Goal: Navigation & Orientation: Find specific page/section

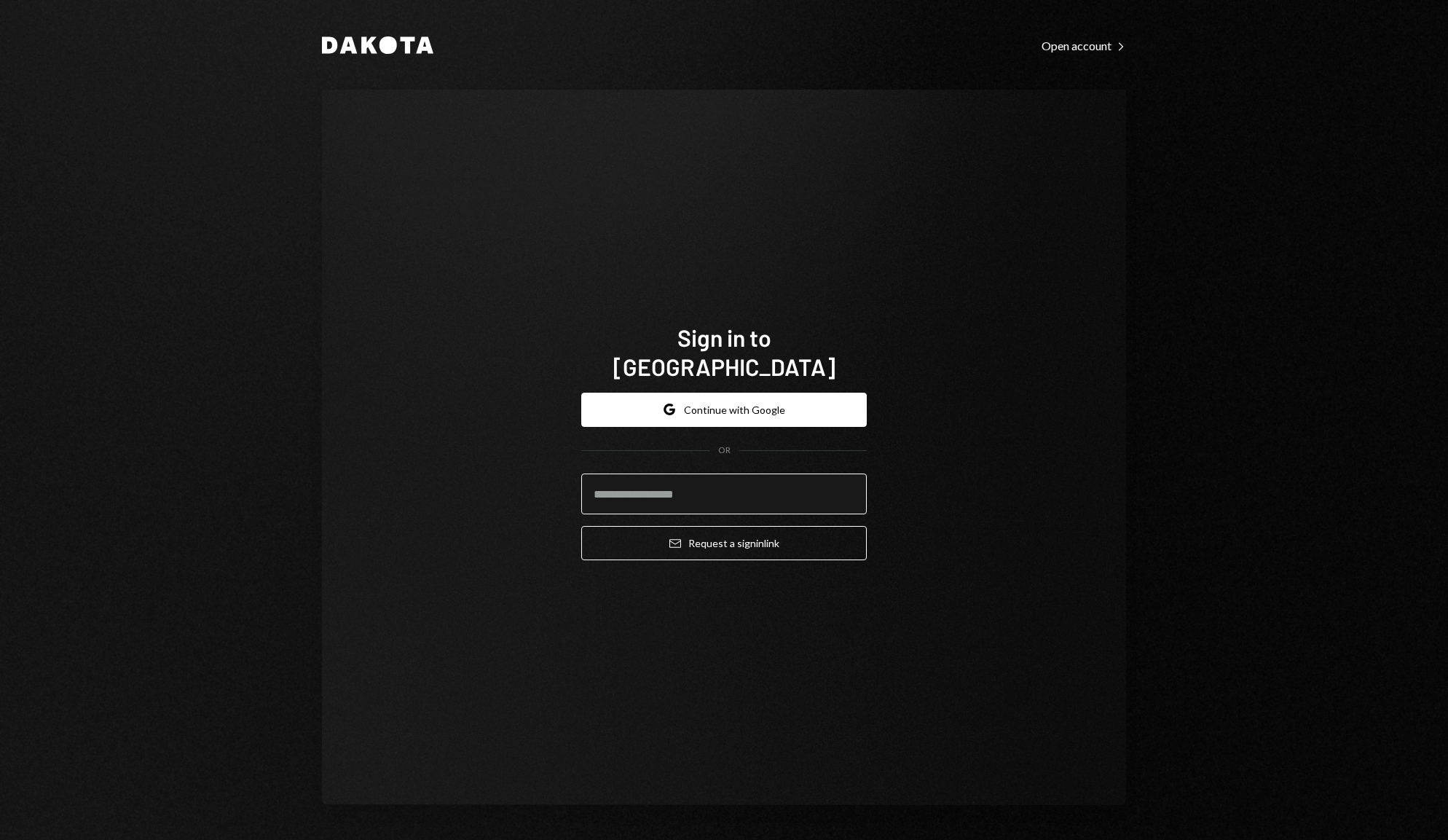
click at [689, 478] on input "email" at bounding box center [724, 494] width 286 height 41
click at [639, 481] on input "email" at bounding box center [724, 494] width 286 height 41
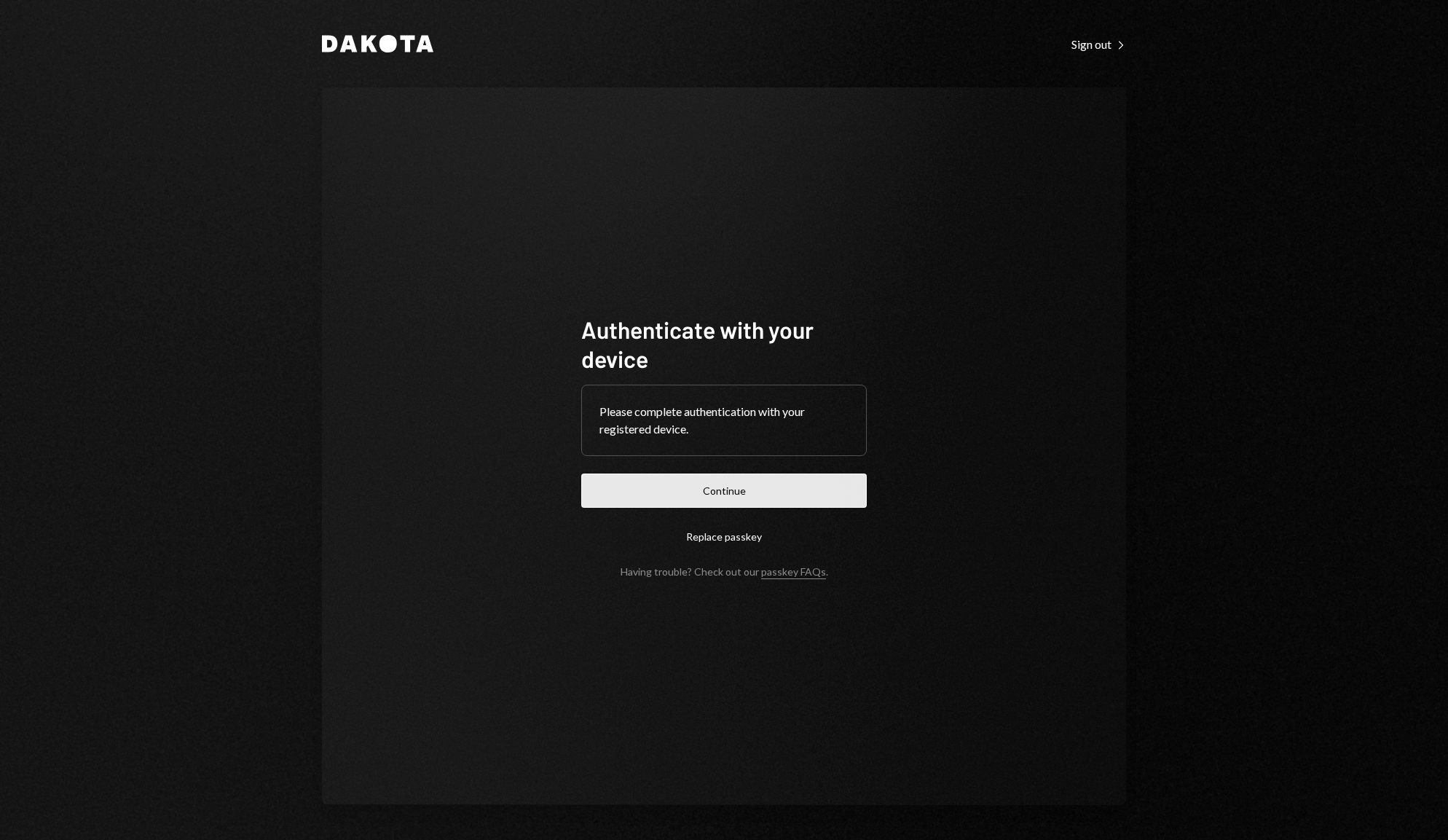
click at [713, 492] on button "Continue" at bounding box center [724, 491] width 286 height 35
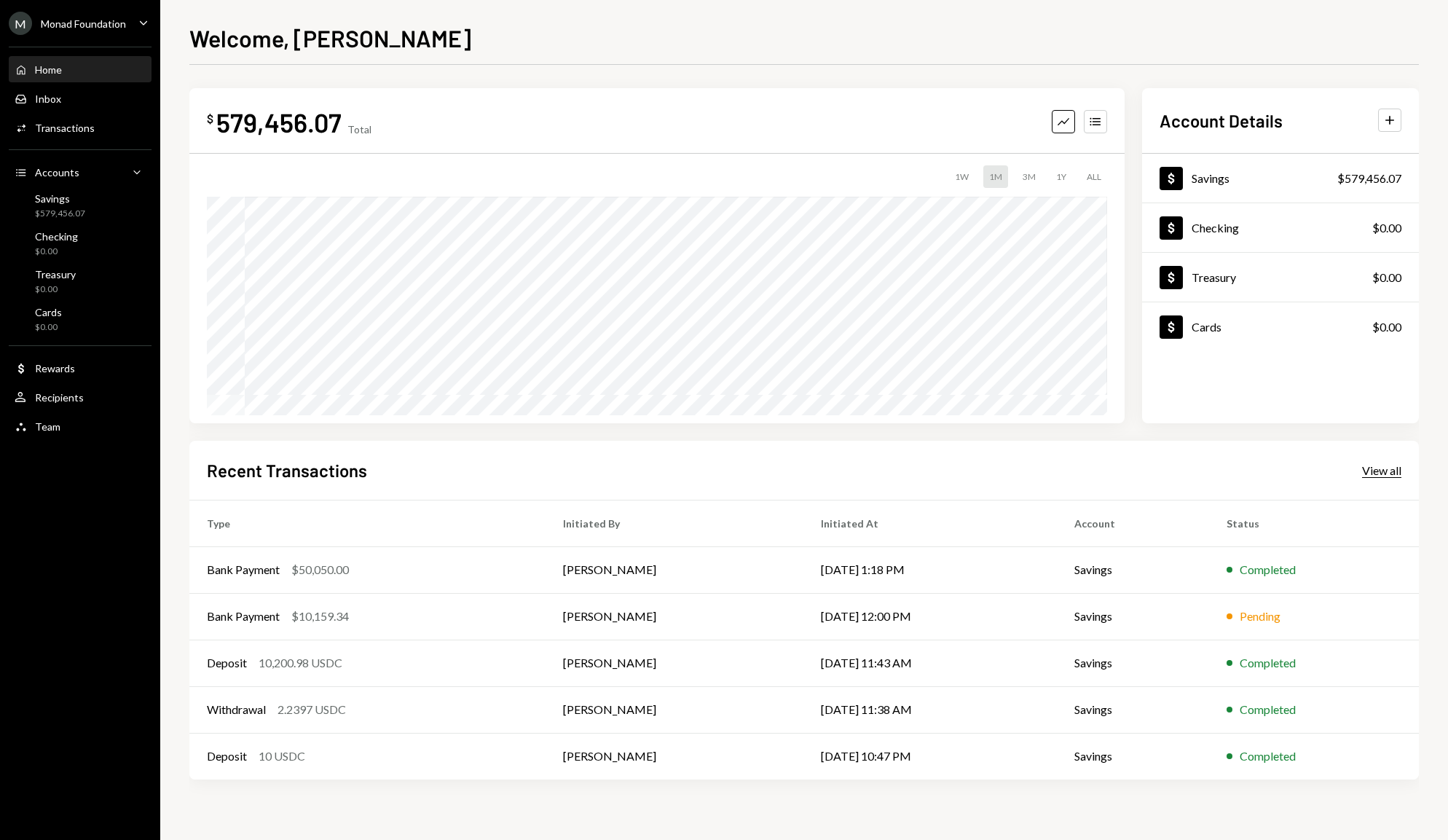
click at [1371, 469] on div "View all" at bounding box center [1382, 470] width 40 height 15
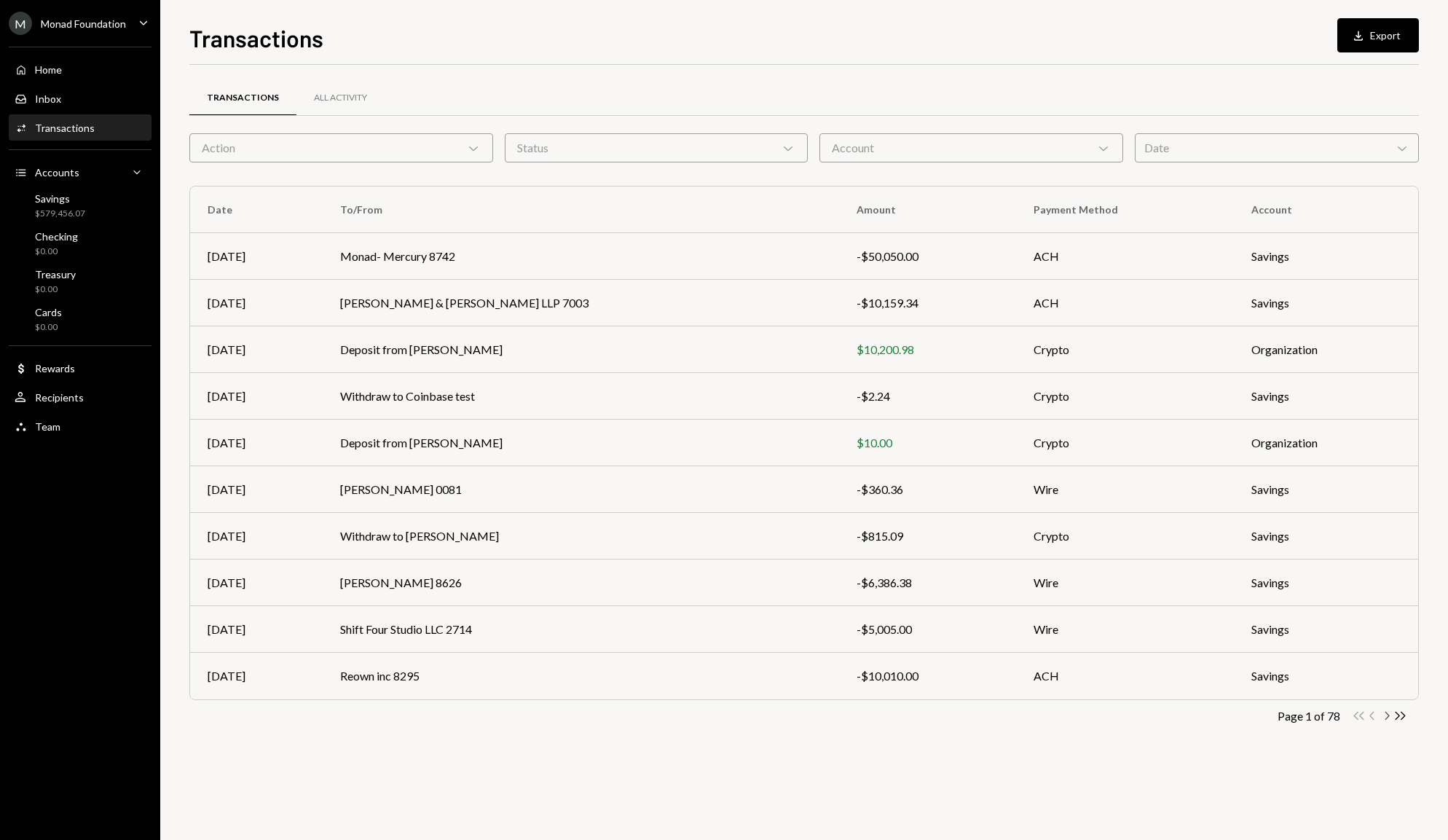
click at [1385, 715] on icon "Chevron Right" at bounding box center [1386, 715] width 14 height 14
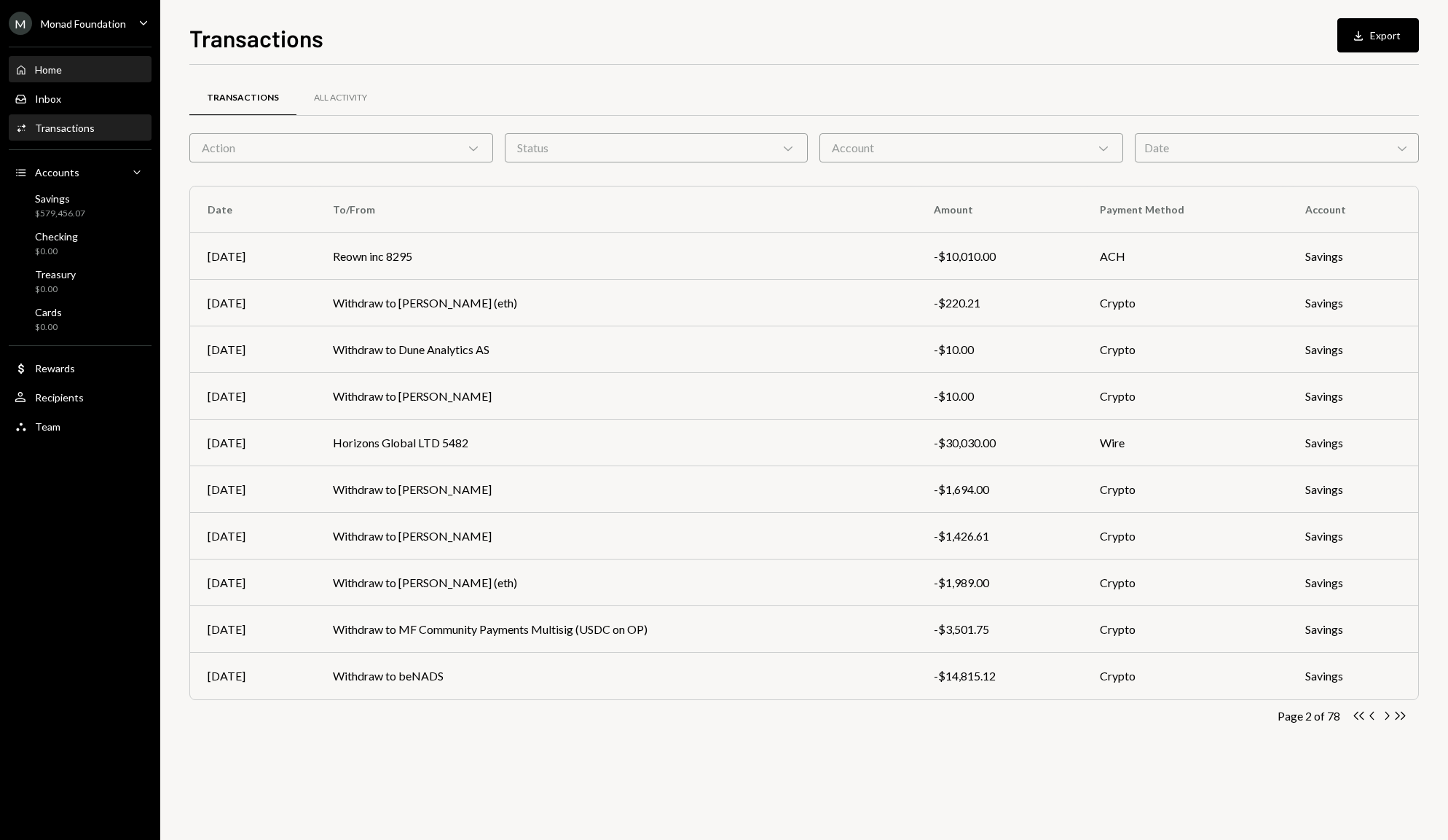
click at [65, 71] on div "Home Home" at bounding box center [80, 70] width 131 height 13
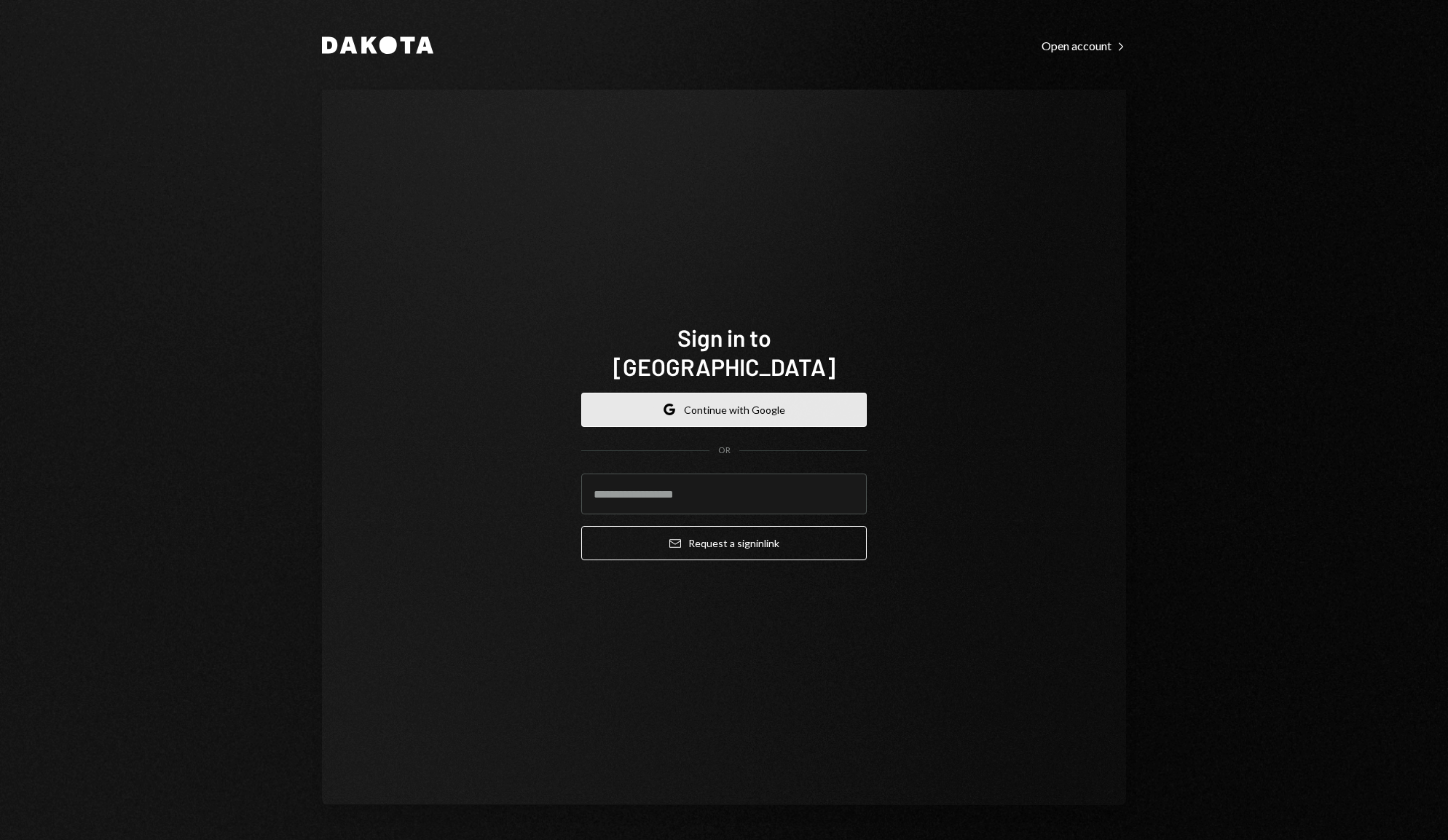
click at [736, 393] on button "Google Continue with Google" at bounding box center [724, 410] width 286 height 35
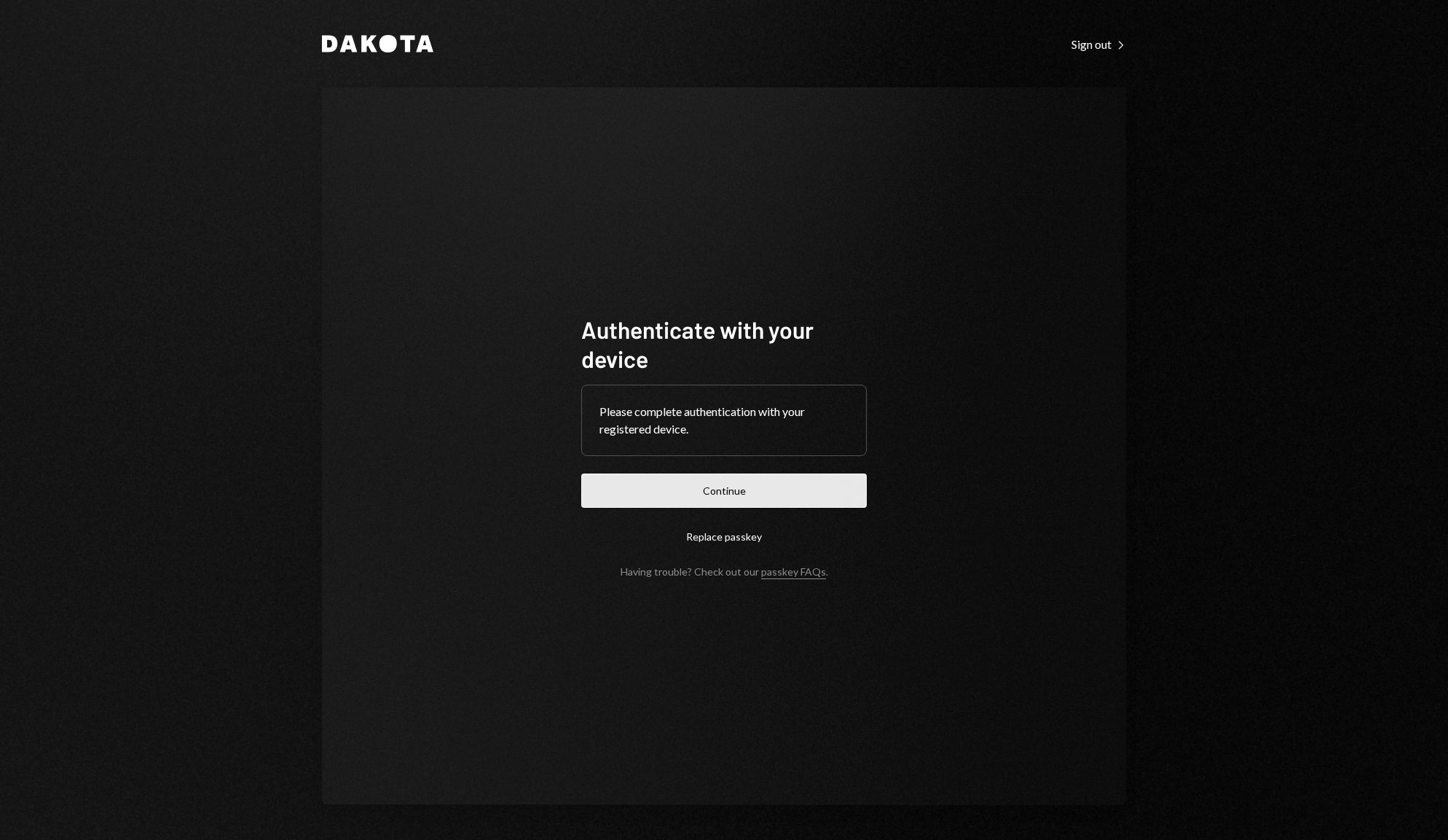
click at [733, 497] on button "Continue" at bounding box center [724, 491] width 286 height 35
